Goal: Task Accomplishment & Management: Manage account settings

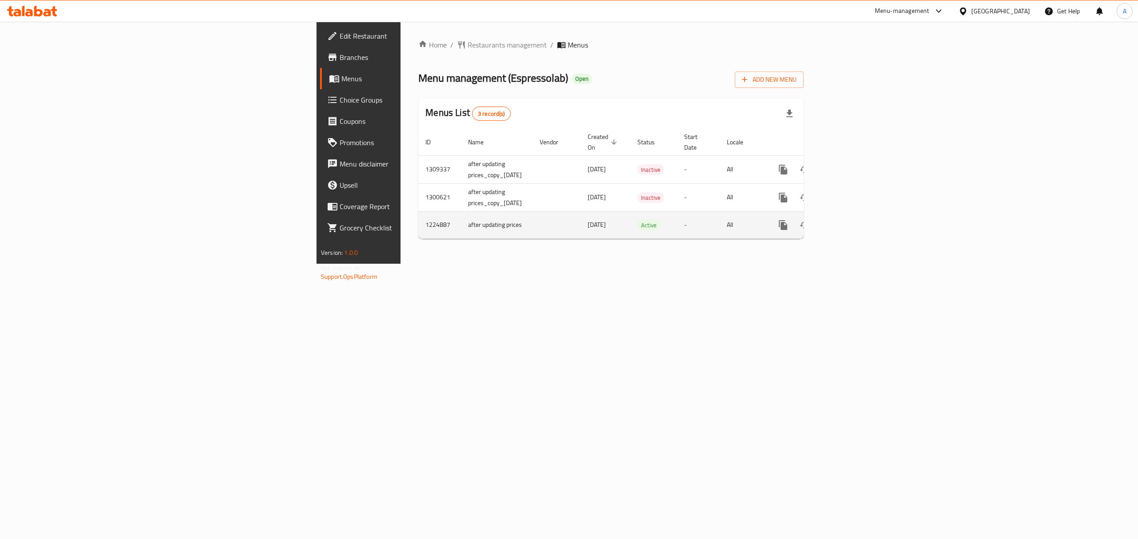
click at [852, 220] on icon "enhanced table" at bounding box center [847, 225] width 11 height 11
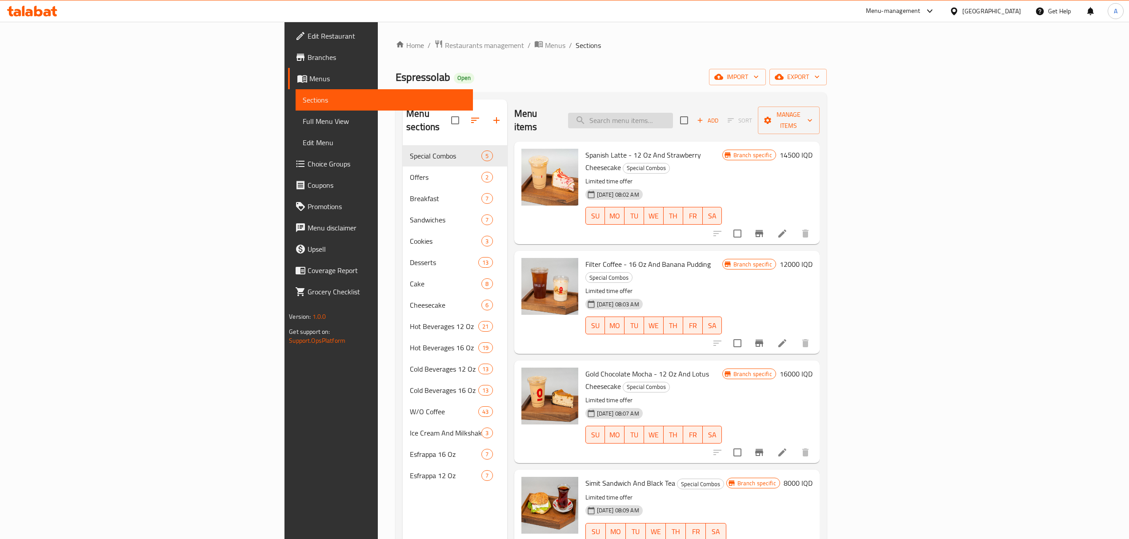
click at [673, 113] on input "search" at bounding box center [620, 121] width 105 height 16
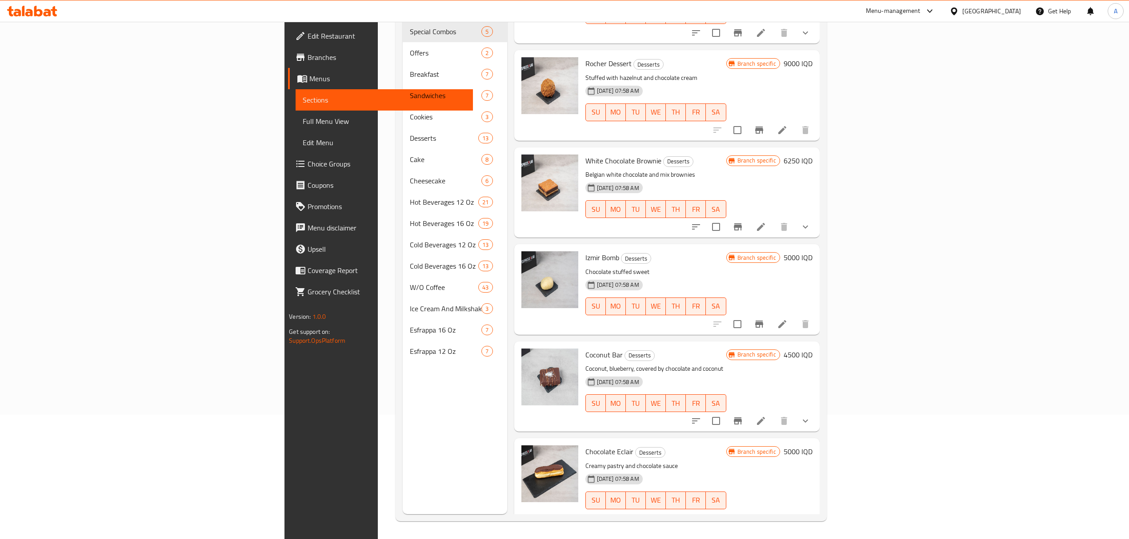
scroll to position [567, 0]
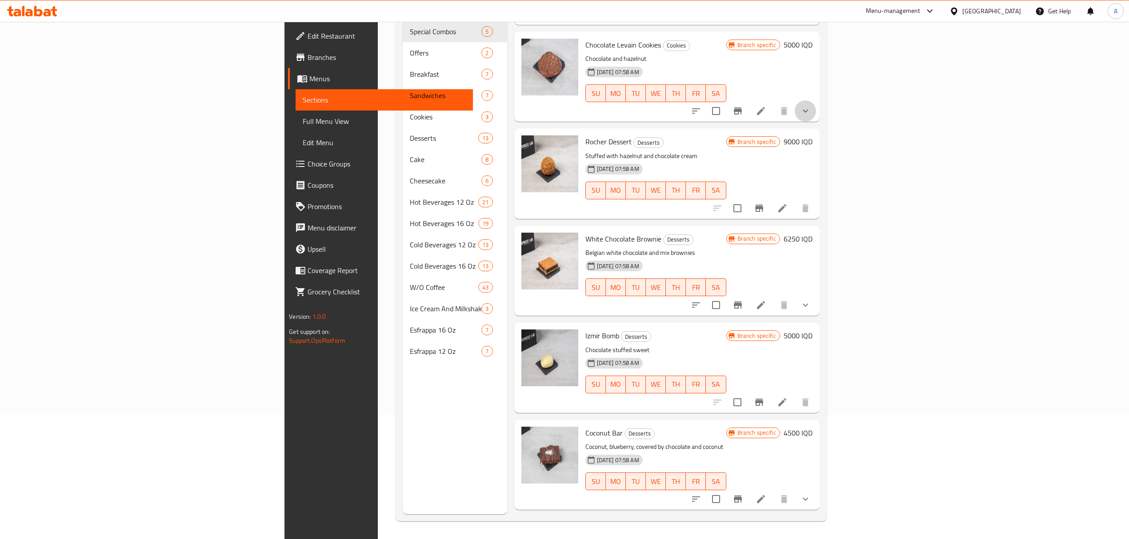
drag, startPoint x: 1072, startPoint y: 88, endPoint x: 1074, endPoint y: 78, distance: 9.5
click at [816, 100] on button "show more" at bounding box center [804, 110] width 21 height 21
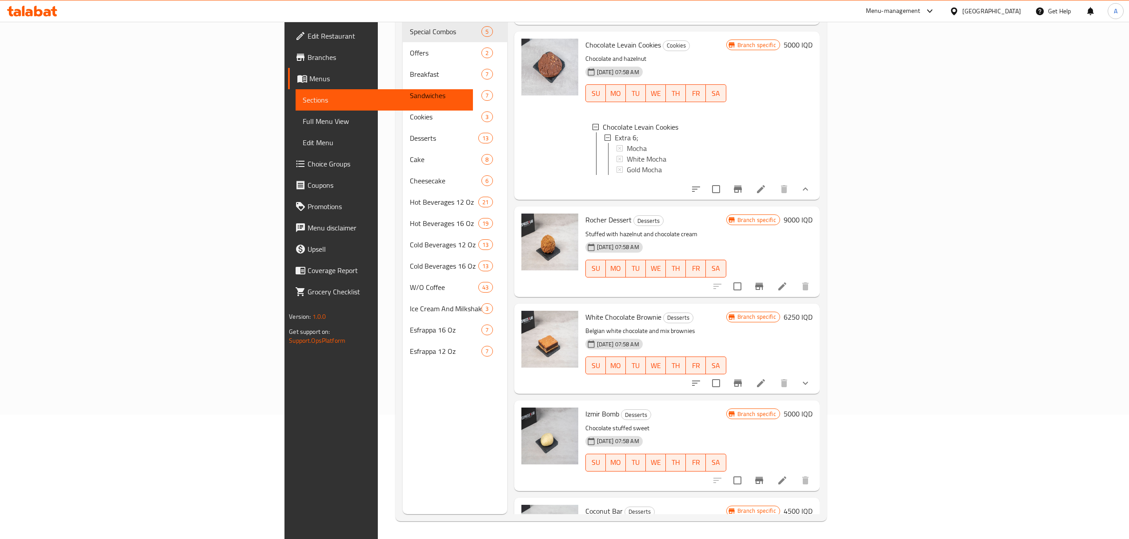
click at [826, 76] on div "Menu sections Special Combos 5 Offers 2 Breakfast 7 Sandwiches 7 Cookies 3 Dess…" at bounding box center [610, 245] width 431 height 554
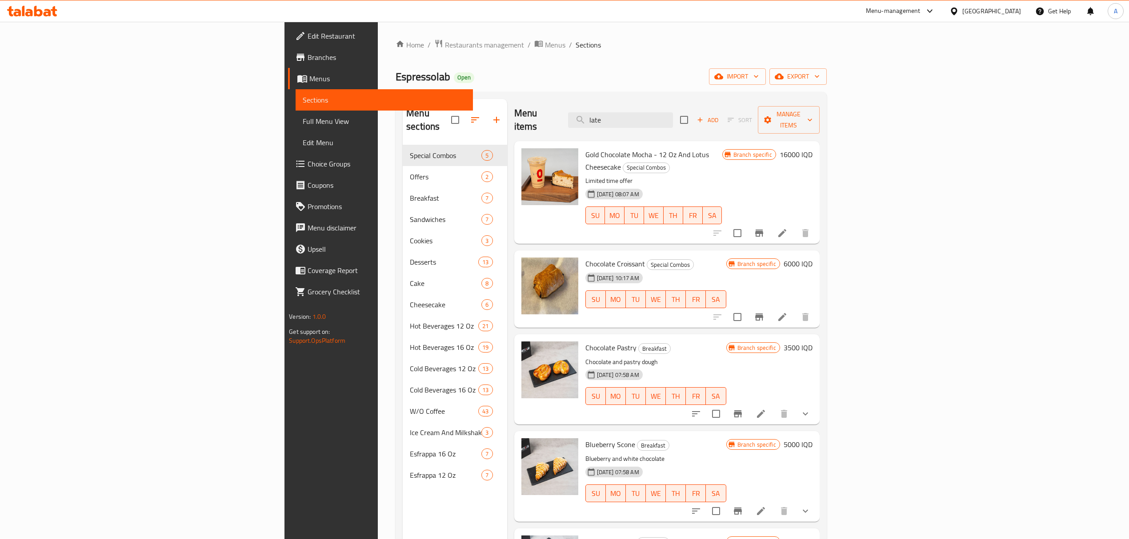
scroll to position [0, 0]
click at [673, 113] on input "late" at bounding box center [620, 121] width 105 height 16
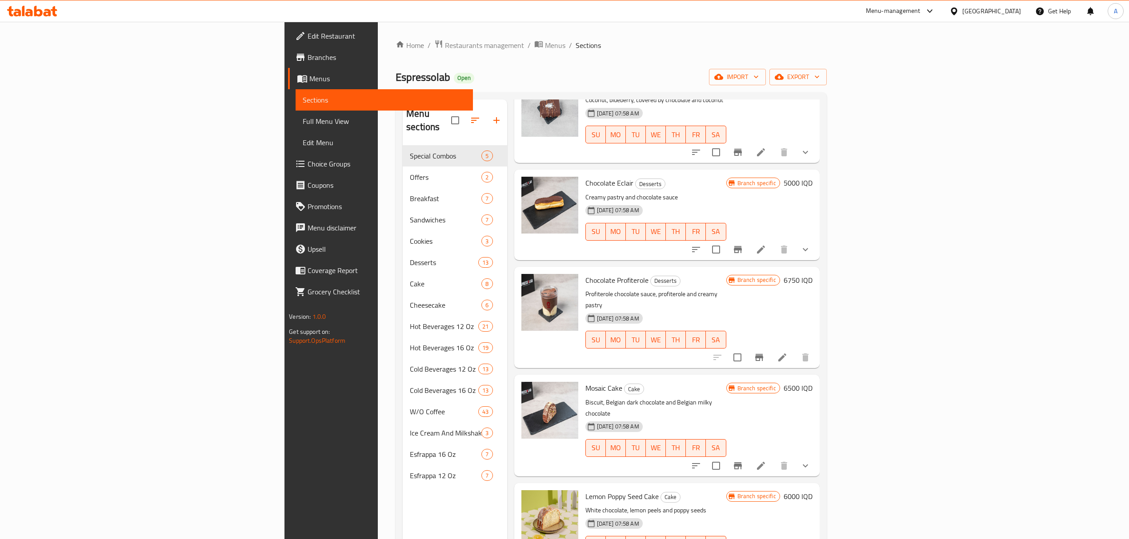
scroll to position [1362, 0]
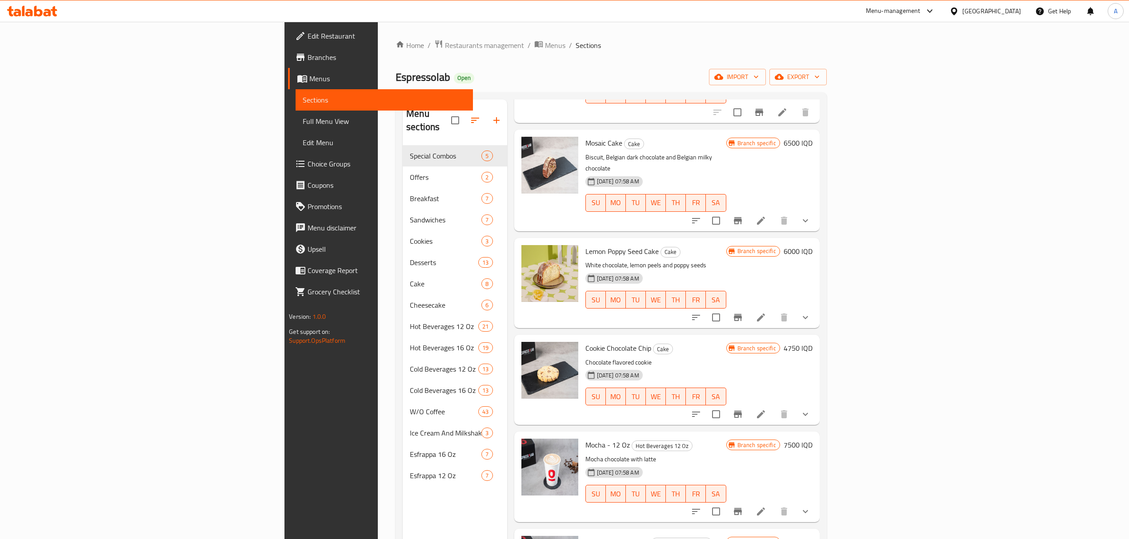
click at [378, 301] on div "Home / Restaurants management / Menus / Sections Espressolab Open import export…" at bounding box center [611, 343] width 467 height 642
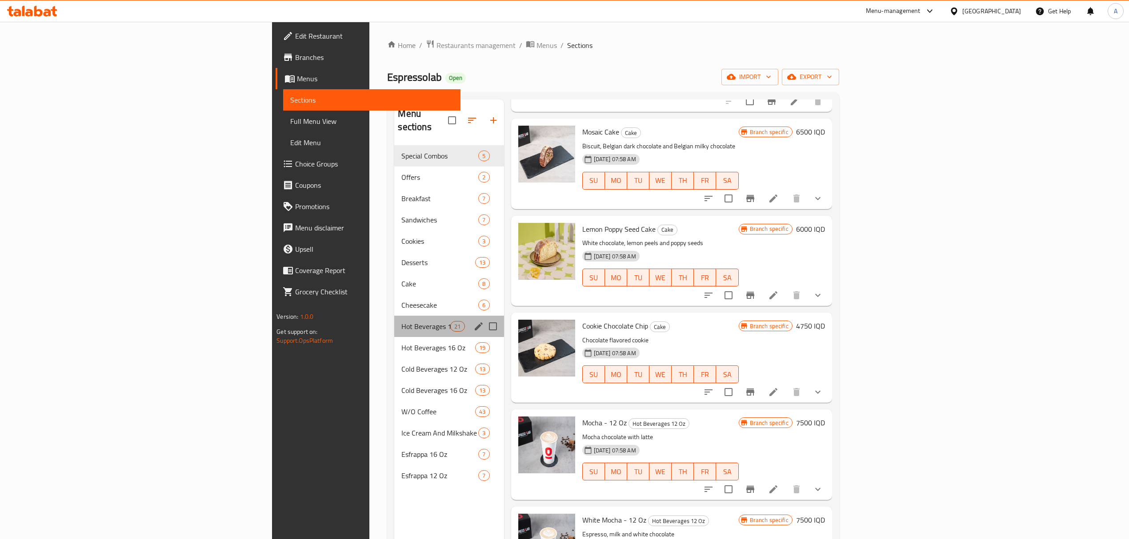
click at [394, 320] on div "Hot Beverages 12 Oz 21" at bounding box center [448, 326] width 109 height 21
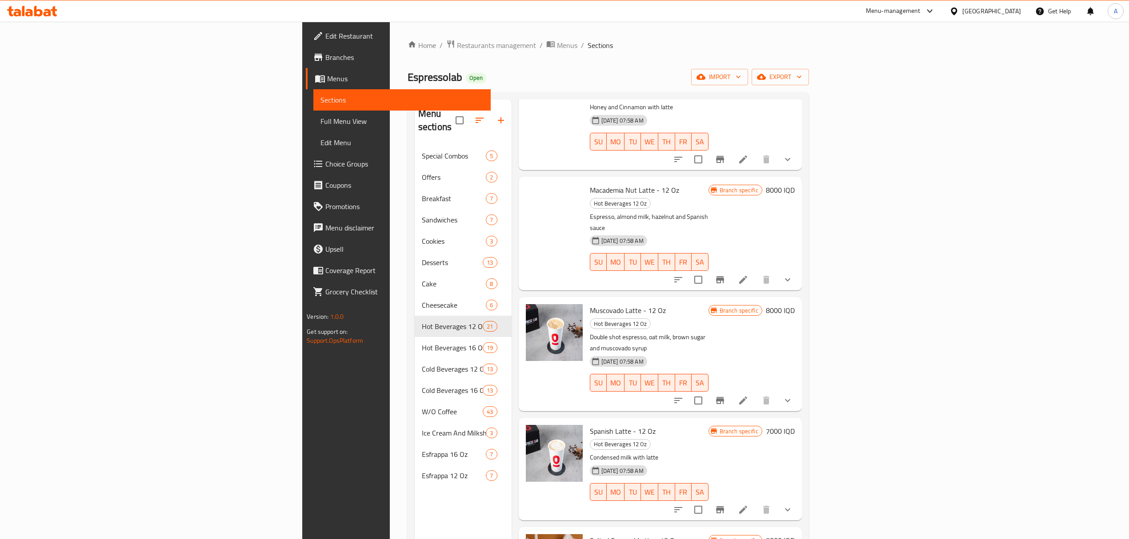
copy span "Latte"
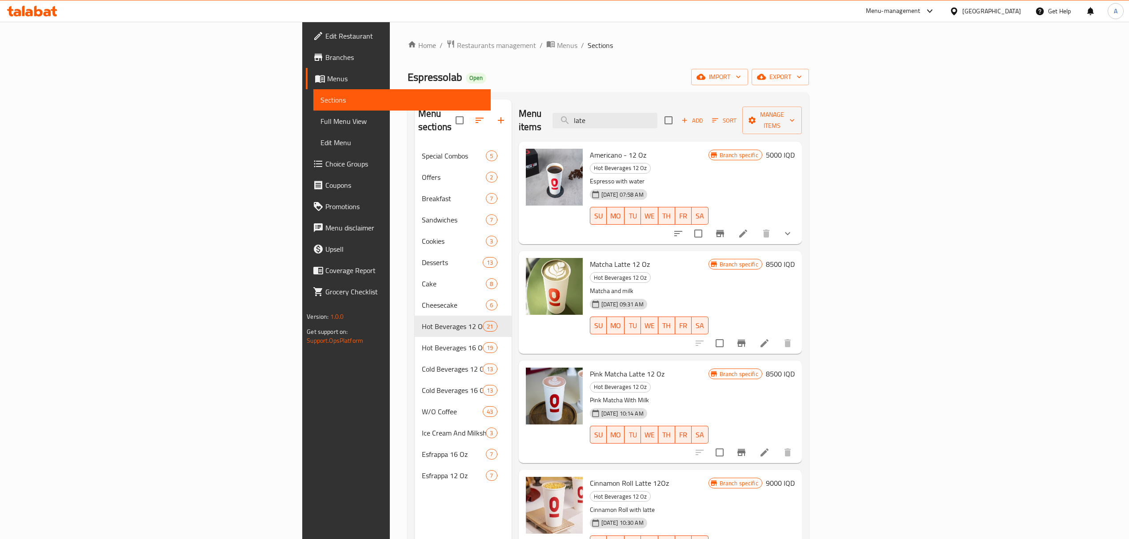
click at [695, 123] on div "Menu items late Add Sort Manage items" at bounding box center [660, 121] width 283 height 42
click at [657, 114] on input "late" at bounding box center [604, 121] width 105 height 16
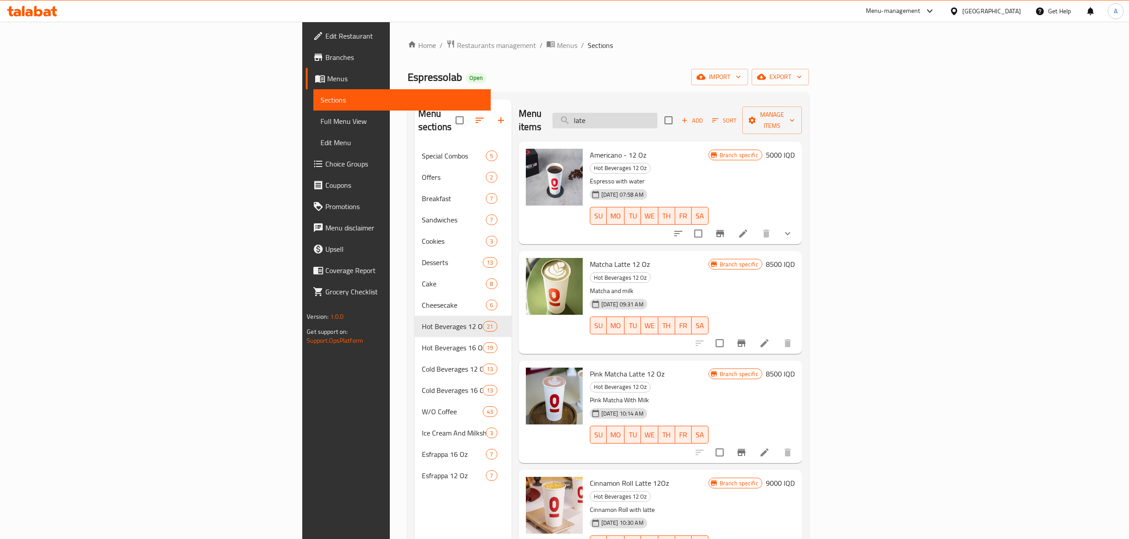
paste input "Latte"
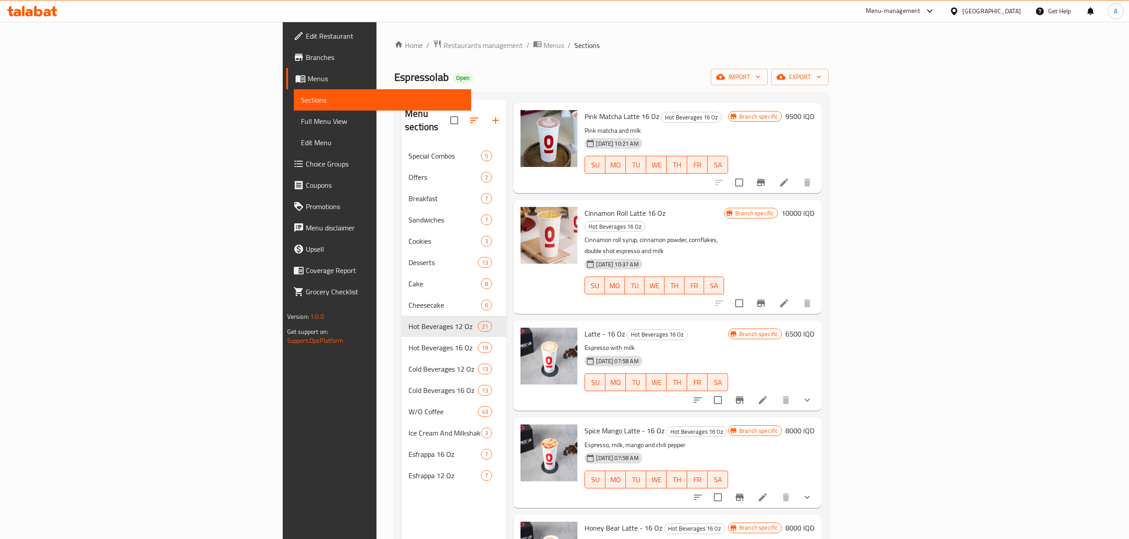
scroll to position [1362, 0]
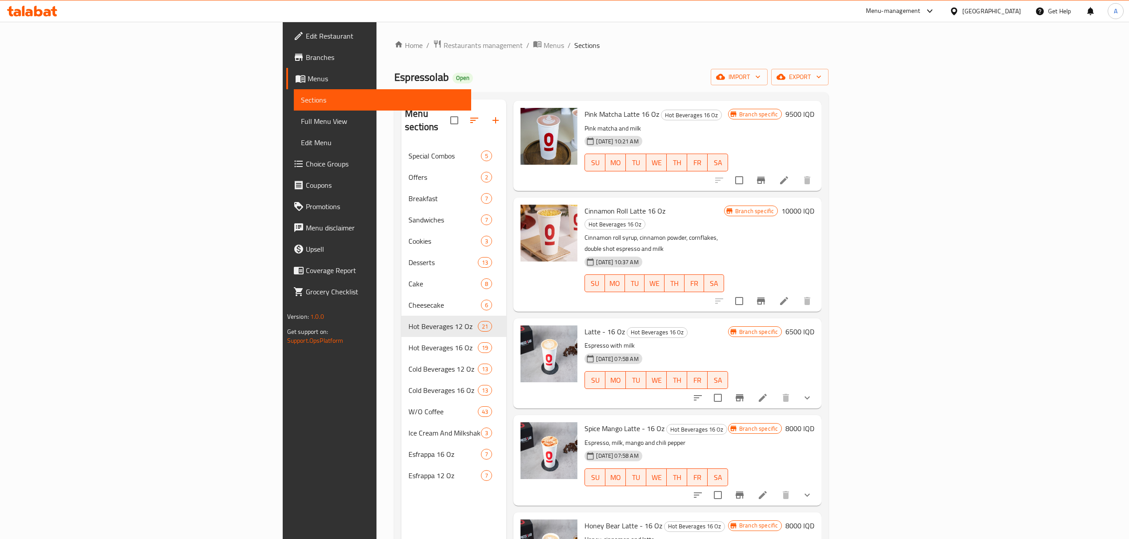
click at [584, 325] on span "Latte - 16 Oz" at bounding box center [604, 331] width 40 height 13
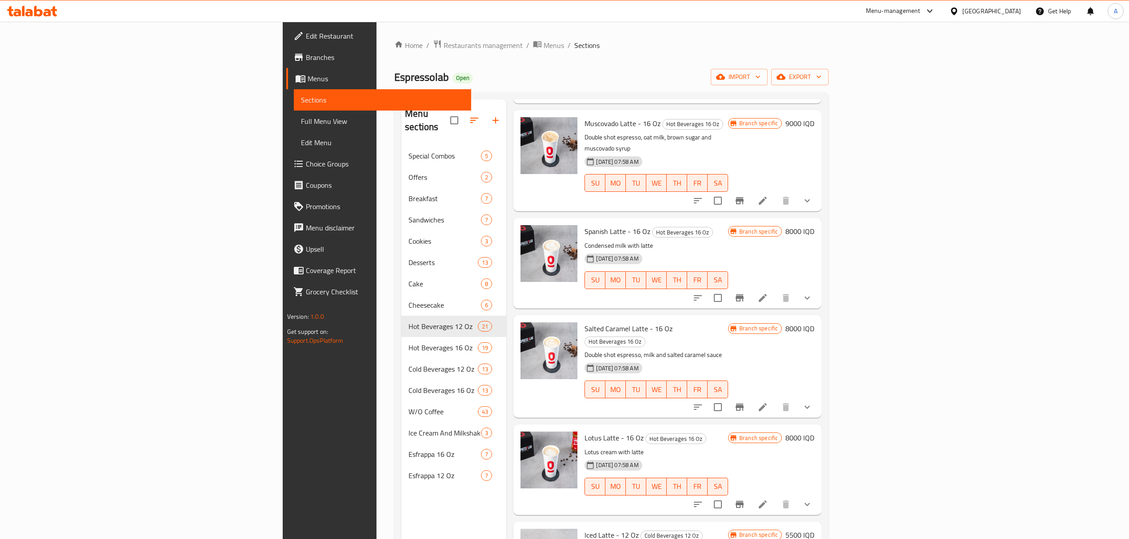
scroll to position [2014, 0]
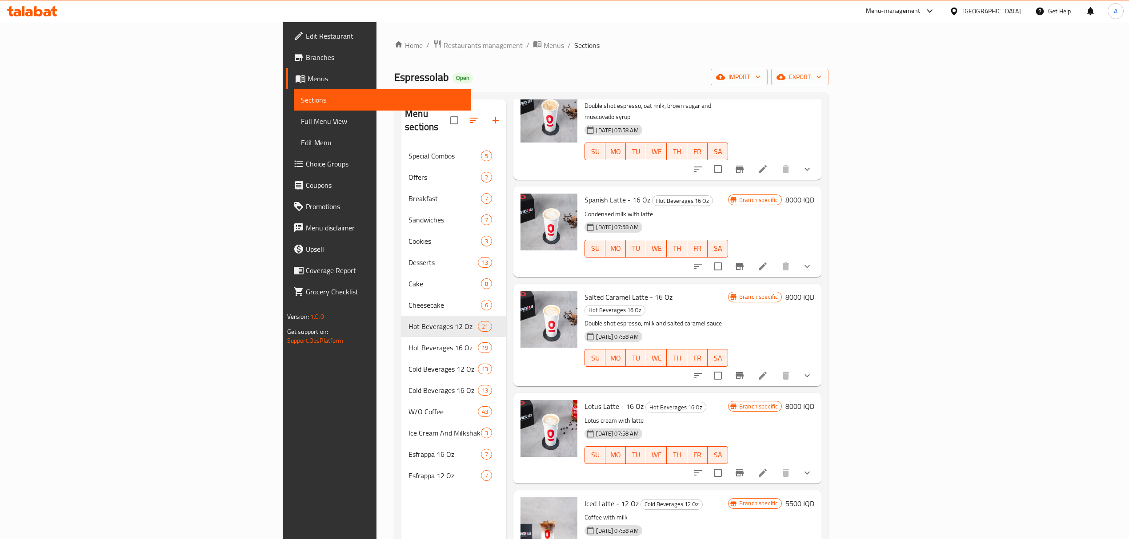
click at [584, 497] on span "Iced Latte - 12 Oz" at bounding box center [611, 503] width 54 height 13
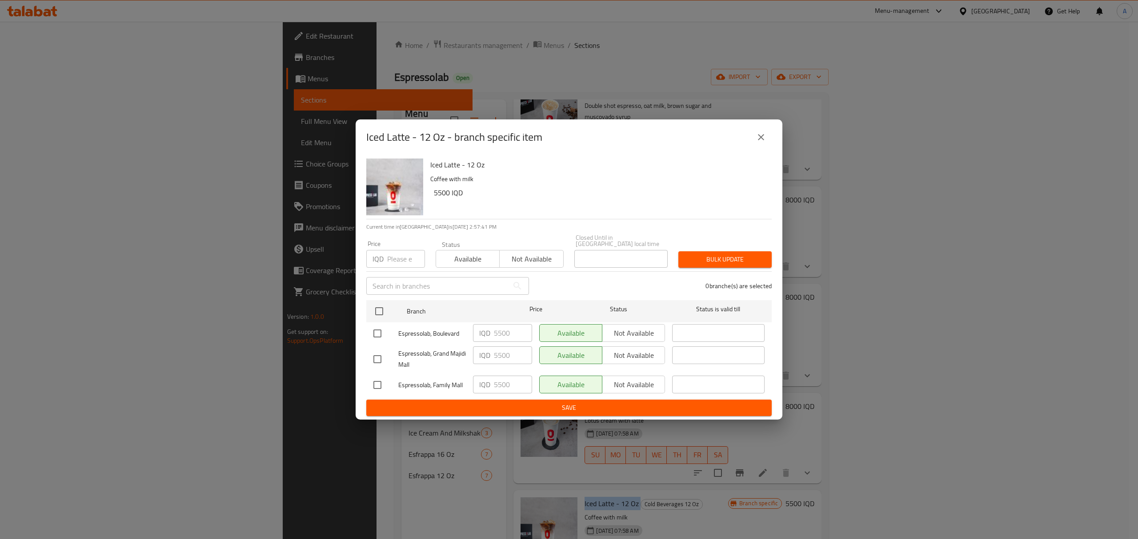
click at [753, 140] on button "close" at bounding box center [760, 137] width 21 height 21
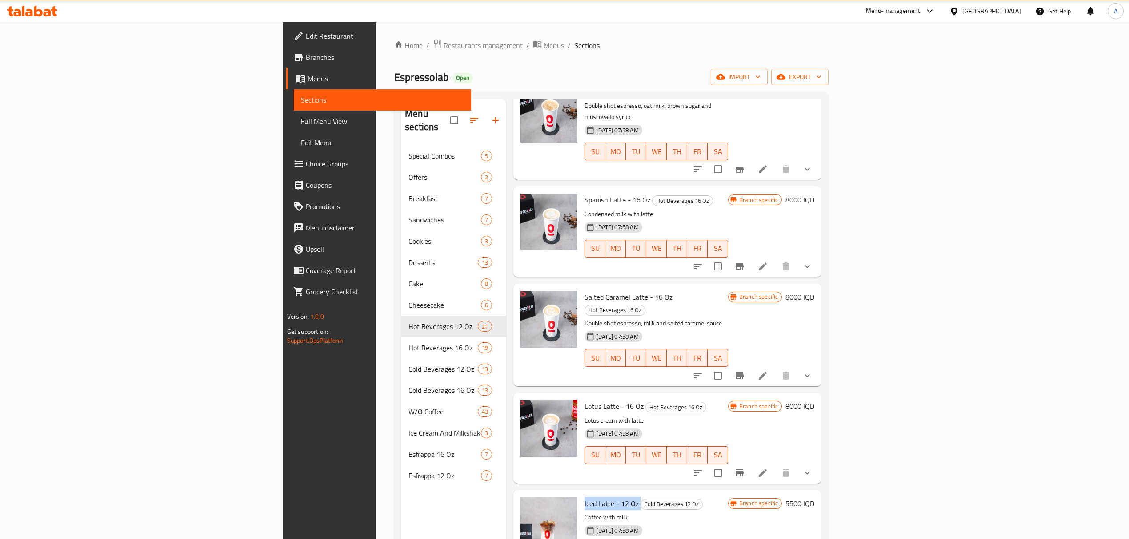
click at [584, 497] on span "Iced Latte - 12 Oz" at bounding box center [611, 503] width 54 height 13
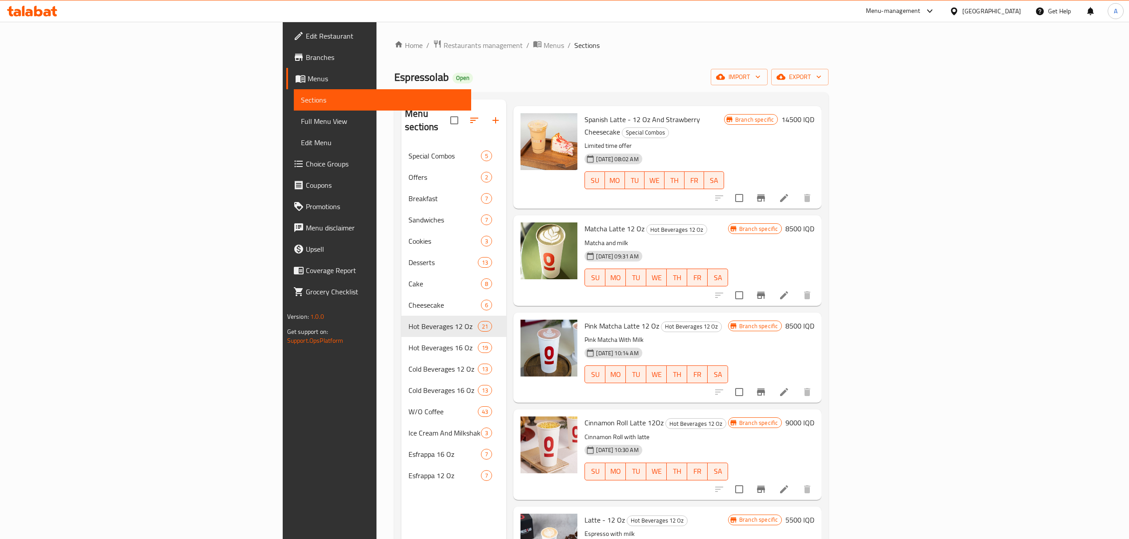
scroll to position [0, 0]
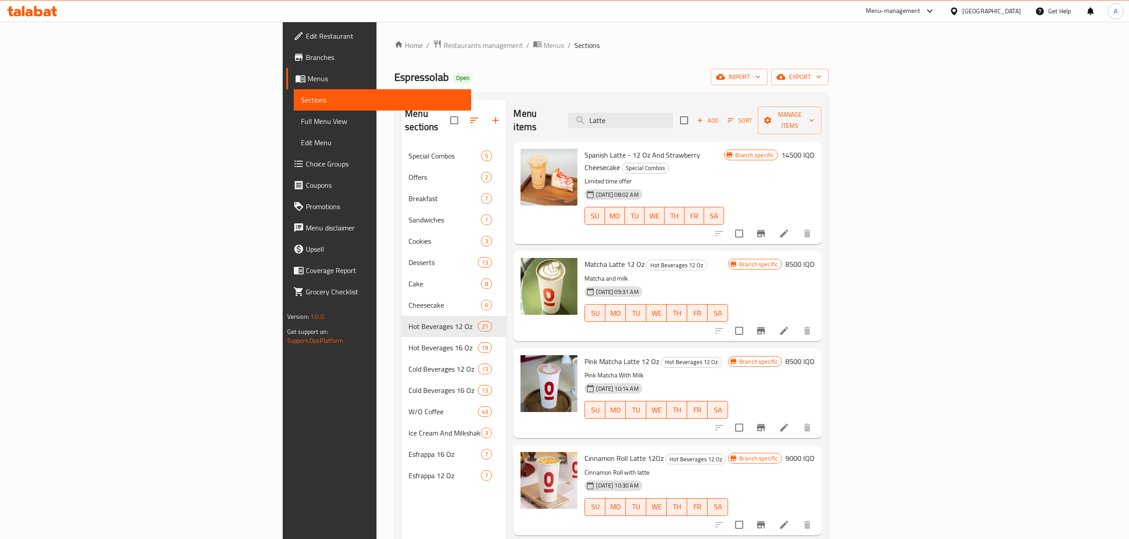
click at [702, 104] on div "Menu items Latte Add Sort Manage items" at bounding box center [667, 121] width 308 height 42
click at [673, 113] on input "Latte" at bounding box center [620, 121] width 105 height 16
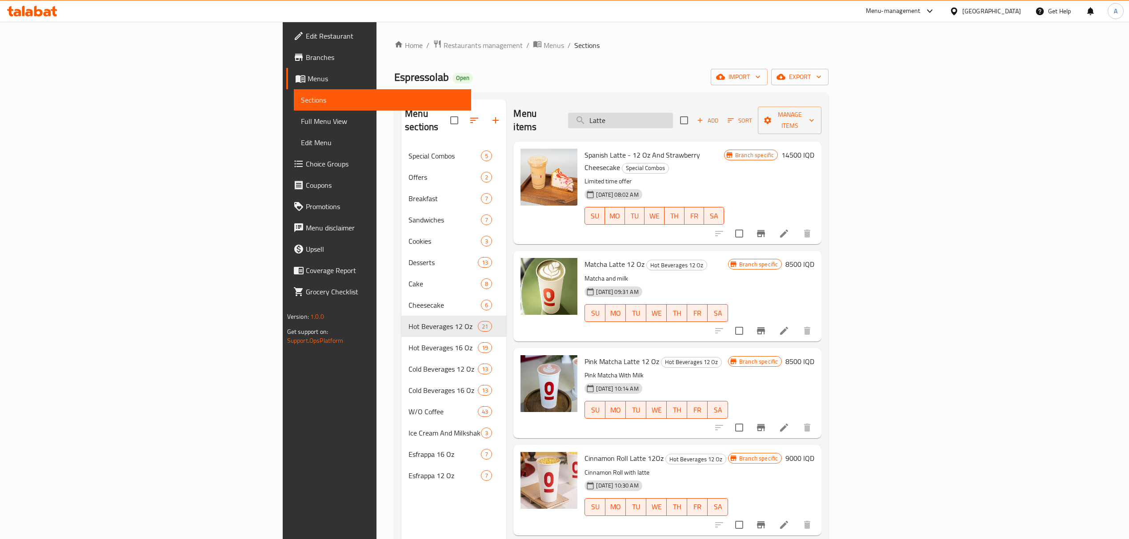
paste input "Iced Latte - 12 Oz"
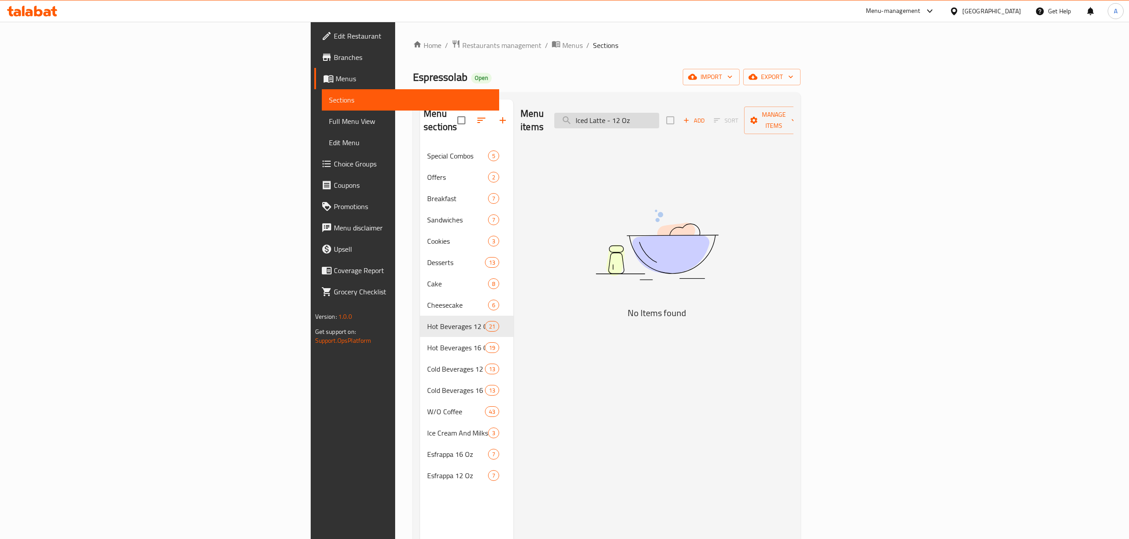
click at [659, 114] on input "Iced Latte - 12 Oz" at bounding box center [606, 121] width 105 height 16
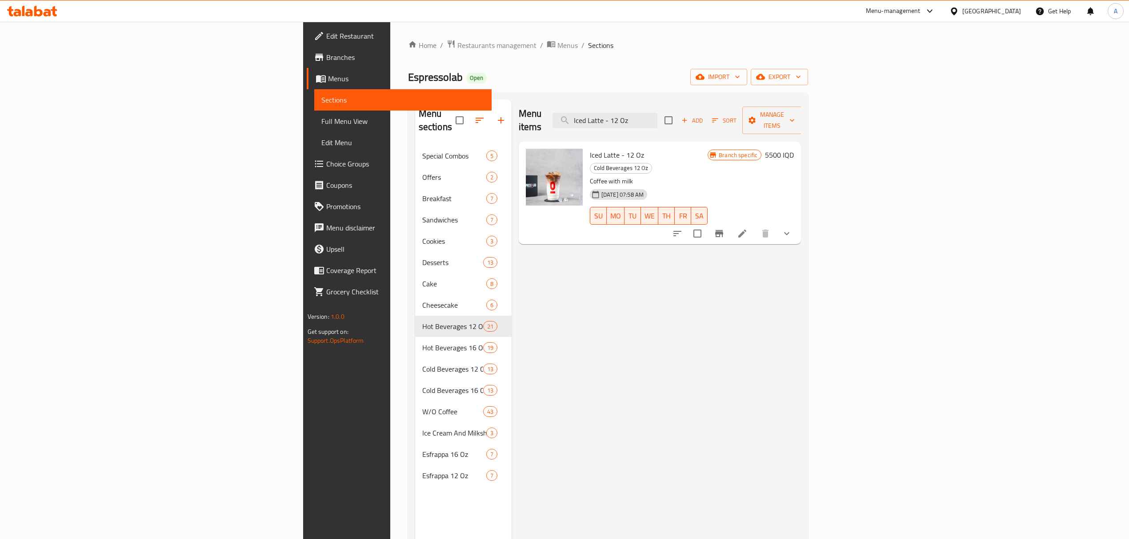
type input "Iced Latte - 12 Oz"
click at [761, 150] on div "Branch specific" at bounding box center [734, 155] width 54 height 11
click at [761, 151] on span "Branch specific" at bounding box center [738, 155] width 46 height 8
click at [730, 223] on button "Branch-specific-item" at bounding box center [718, 233] width 21 height 21
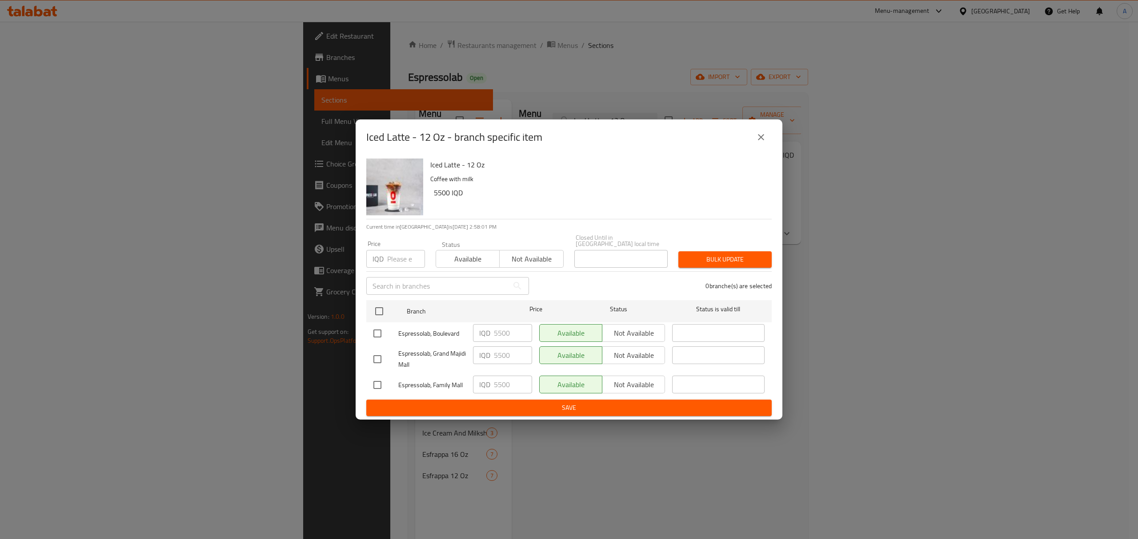
click at [925, 329] on div "Iced Latte - 12 Oz - branch specific item Iced Latte - 12 Oz Coffee with milk 5…" at bounding box center [569, 269] width 1138 height 539
click at [756, 143] on icon "close" at bounding box center [760, 137] width 11 height 11
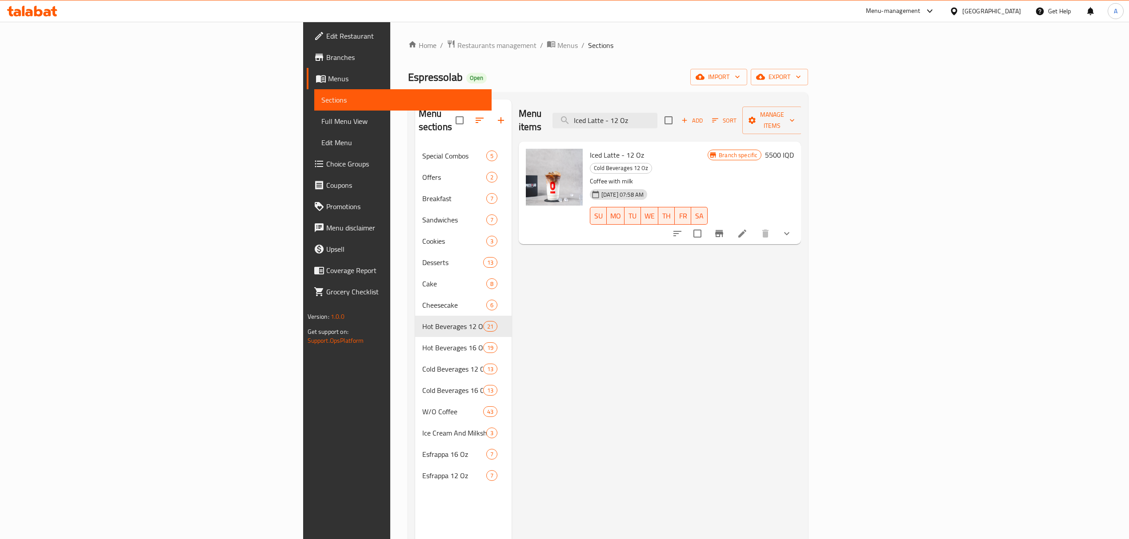
click at [590, 148] on span "Iced Latte - 12 Oz" at bounding box center [617, 154] width 54 height 13
drag, startPoint x: 528, startPoint y: 141, endPoint x: 534, endPoint y: 144, distance: 7.0
click at [590, 148] on span "Iced Latte - 12 Oz" at bounding box center [617, 154] width 54 height 13
